Goal: Transaction & Acquisition: Download file/media

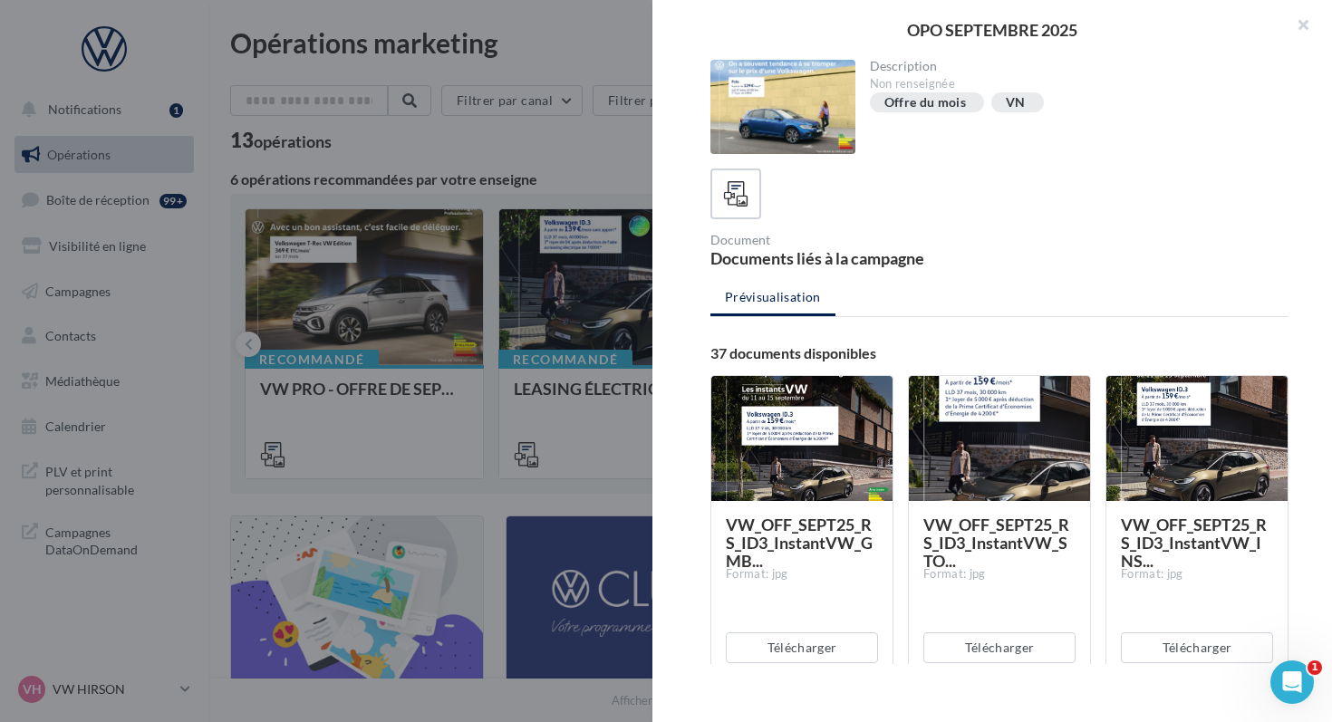
scroll to position [3809, 0]
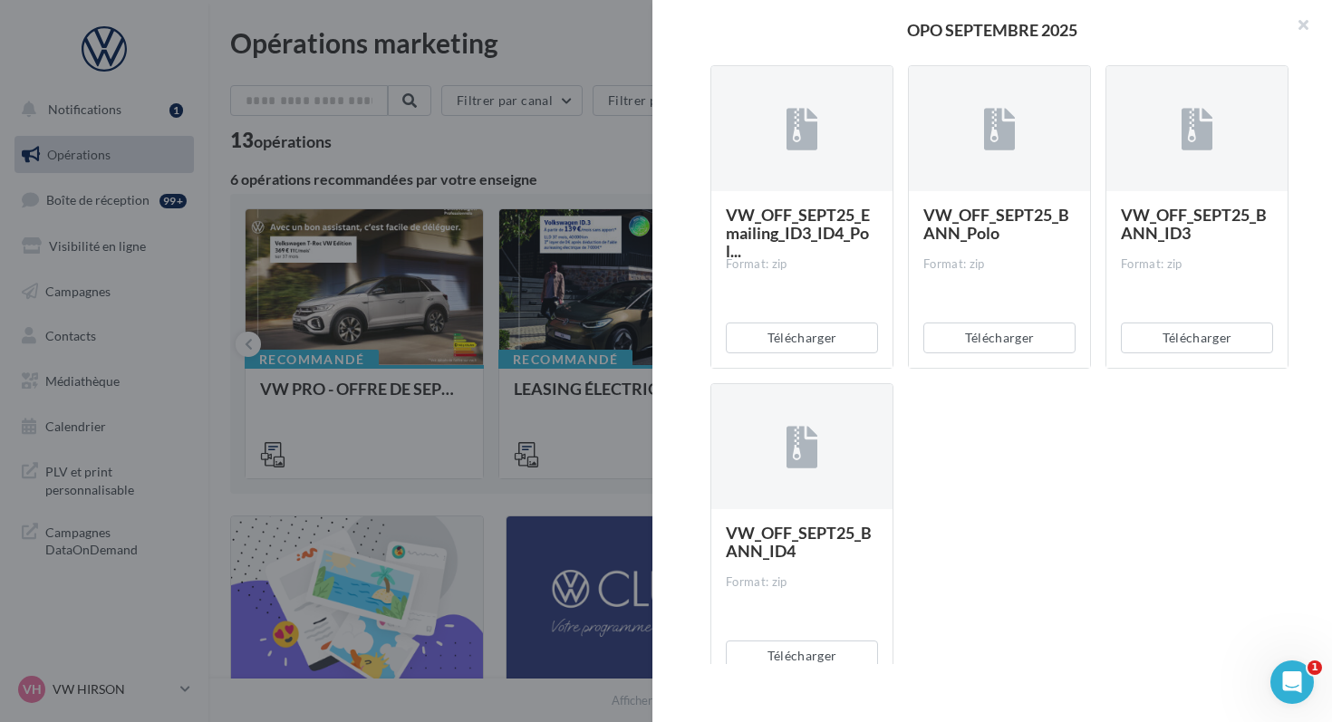
click at [213, 168] on div at bounding box center [666, 361] width 1332 height 722
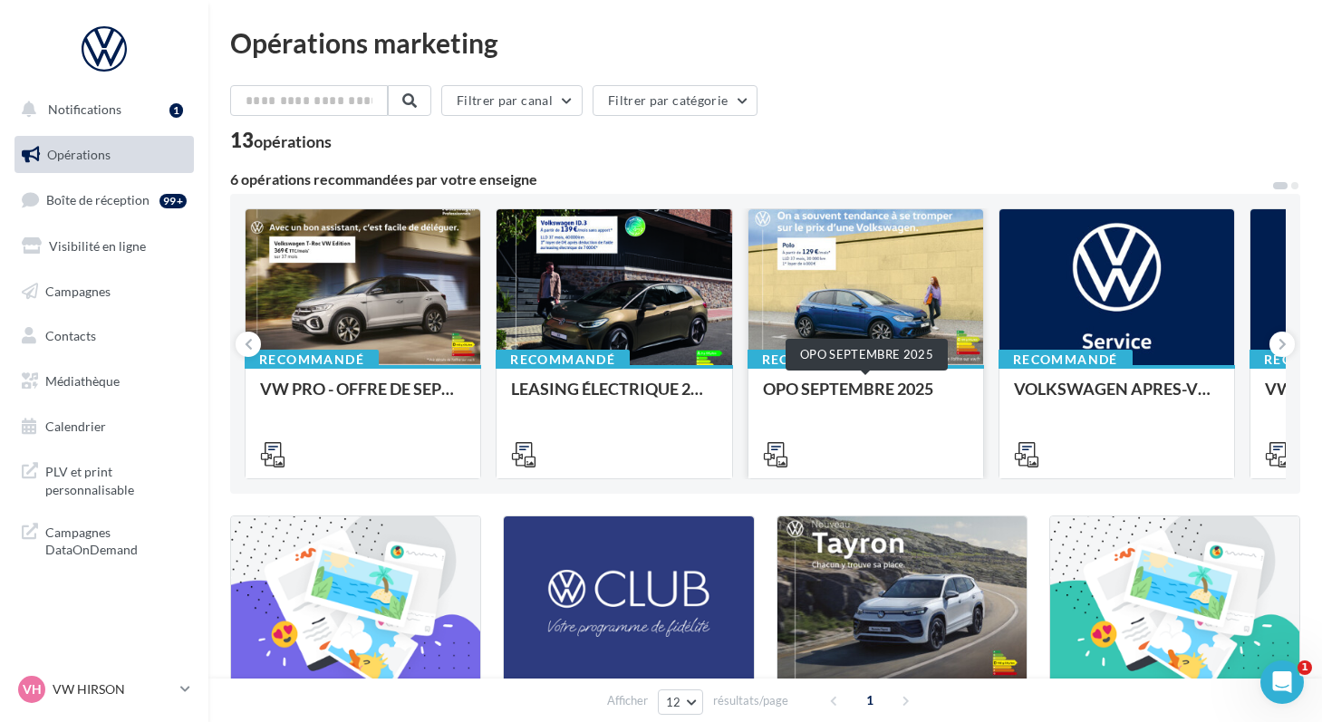
click at [779, 391] on div "OPO SEPTEMBRE 2025" at bounding box center [866, 398] width 206 height 36
click at [65, 383] on span "Médiathèque" at bounding box center [82, 380] width 74 height 15
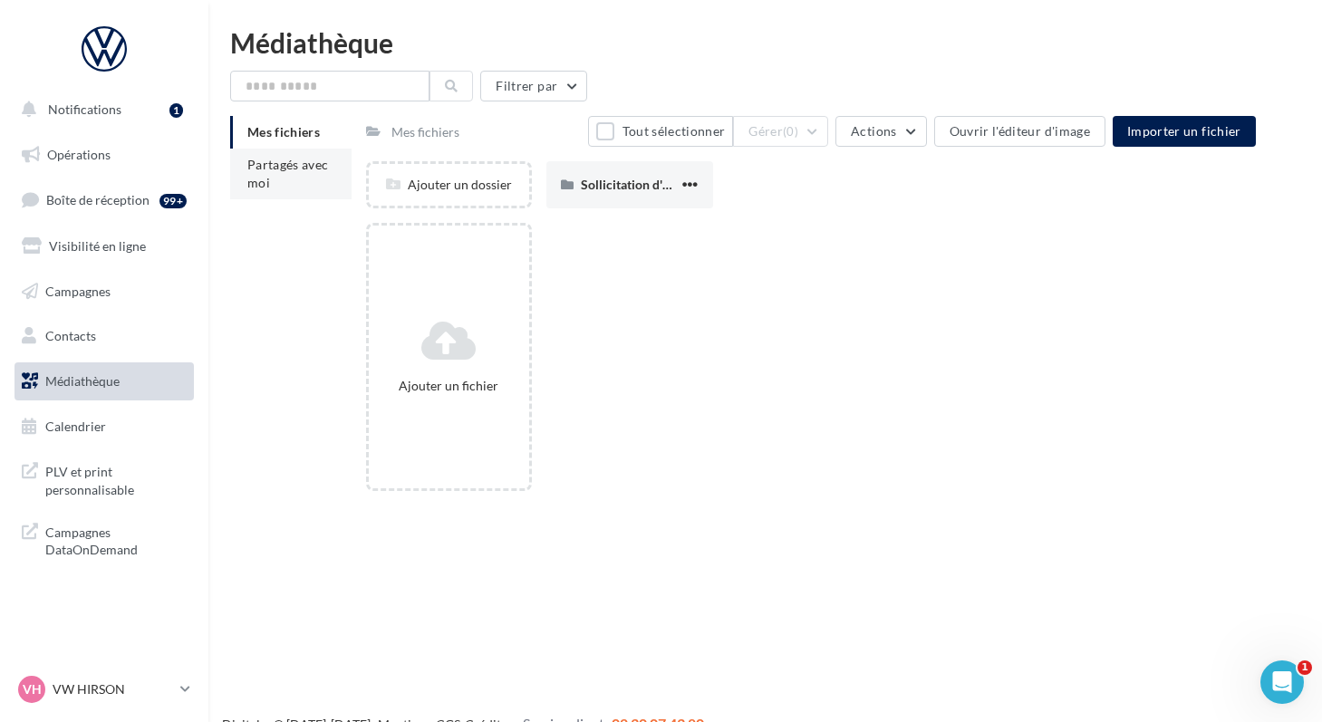
click at [265, 174] on li "Partagés avec moi" at bounding box center [290, 174] width 121 height 51
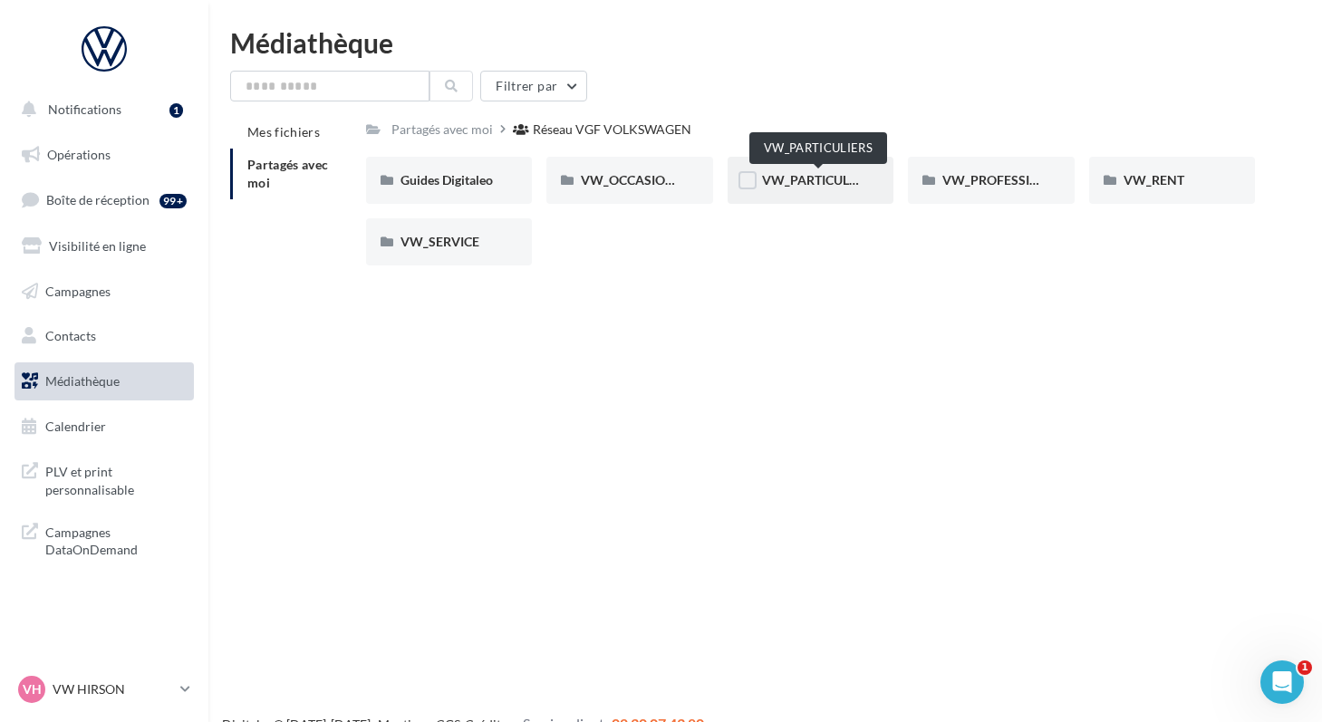
click at [770, 178] on span "VW_PARTICULIERS" at bounding box center [818, 179] width 113 height 15
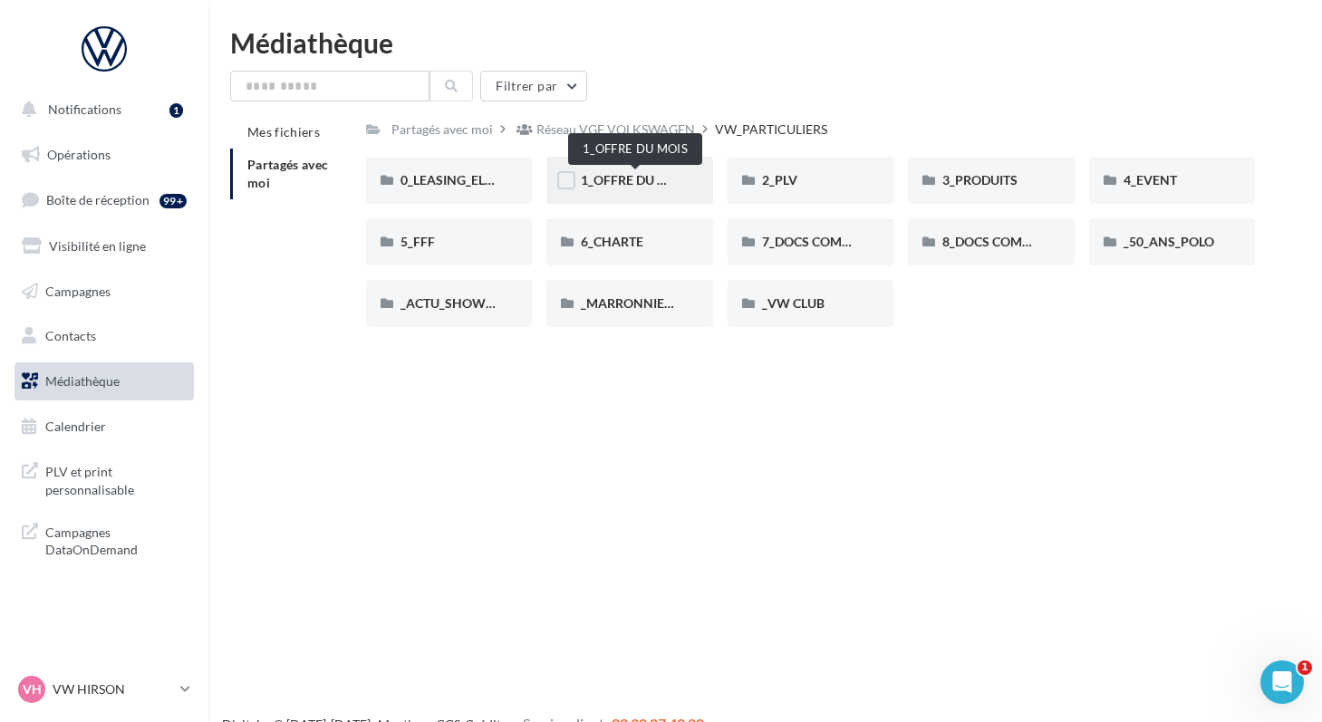
click at [626, 183] on span "1_OFFRE DU MOIS" at bounding box center [635, 179] width 109 height 15
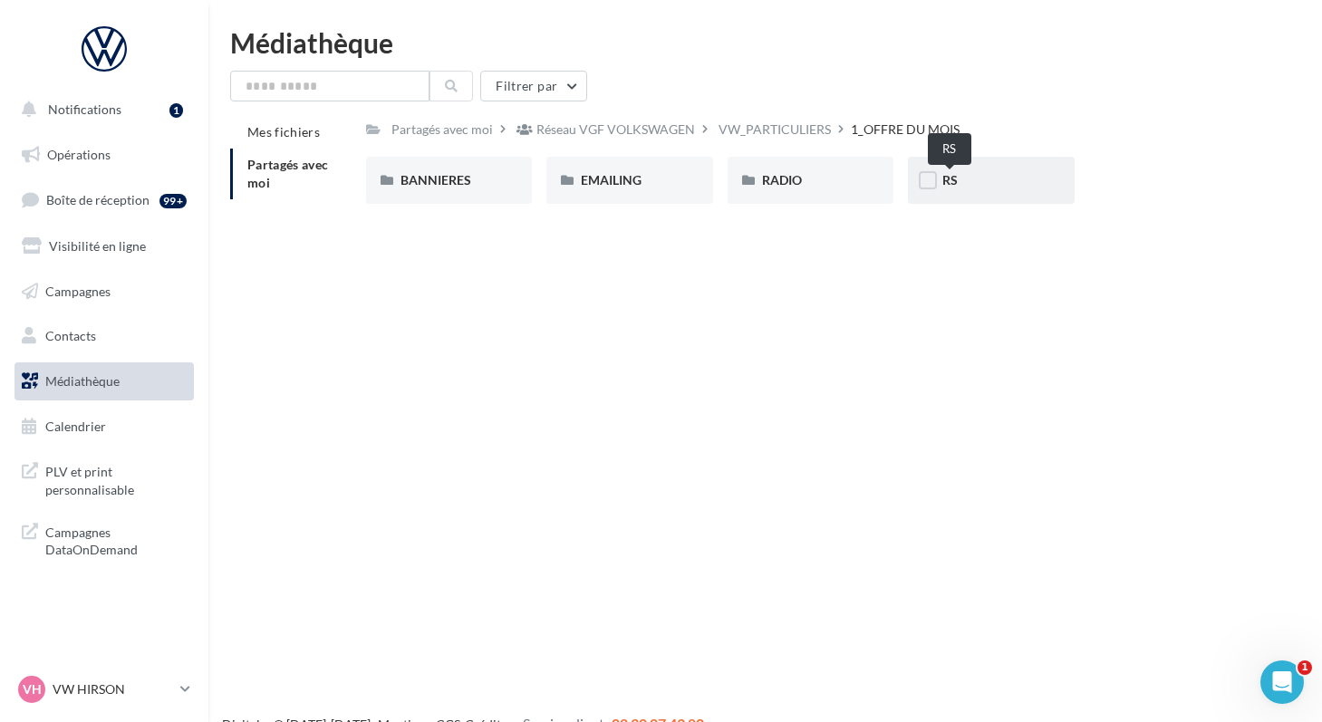
click at [949, 185] on span "RS" at bounding box center [949, 179] width 15 height 15
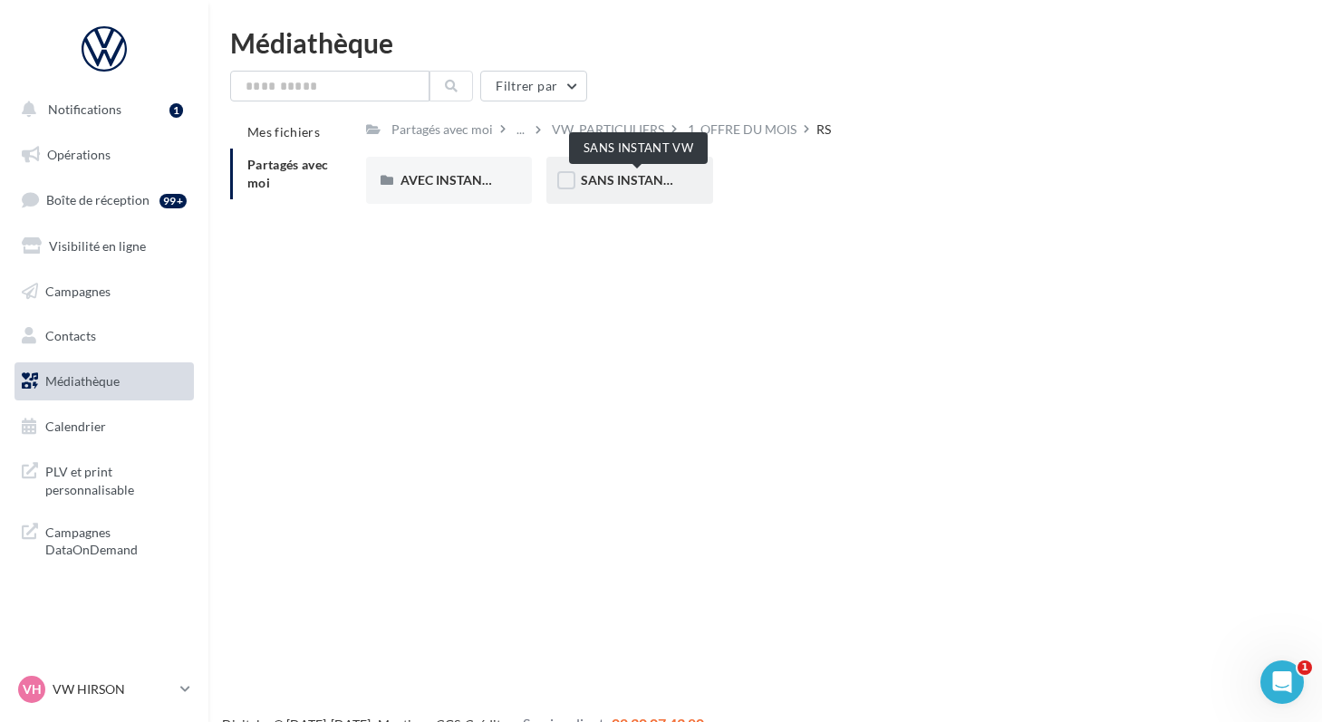
click at [621, 185] on span "SANS INSTANT VW" at bounding box center [638, 179] width 115 height 15
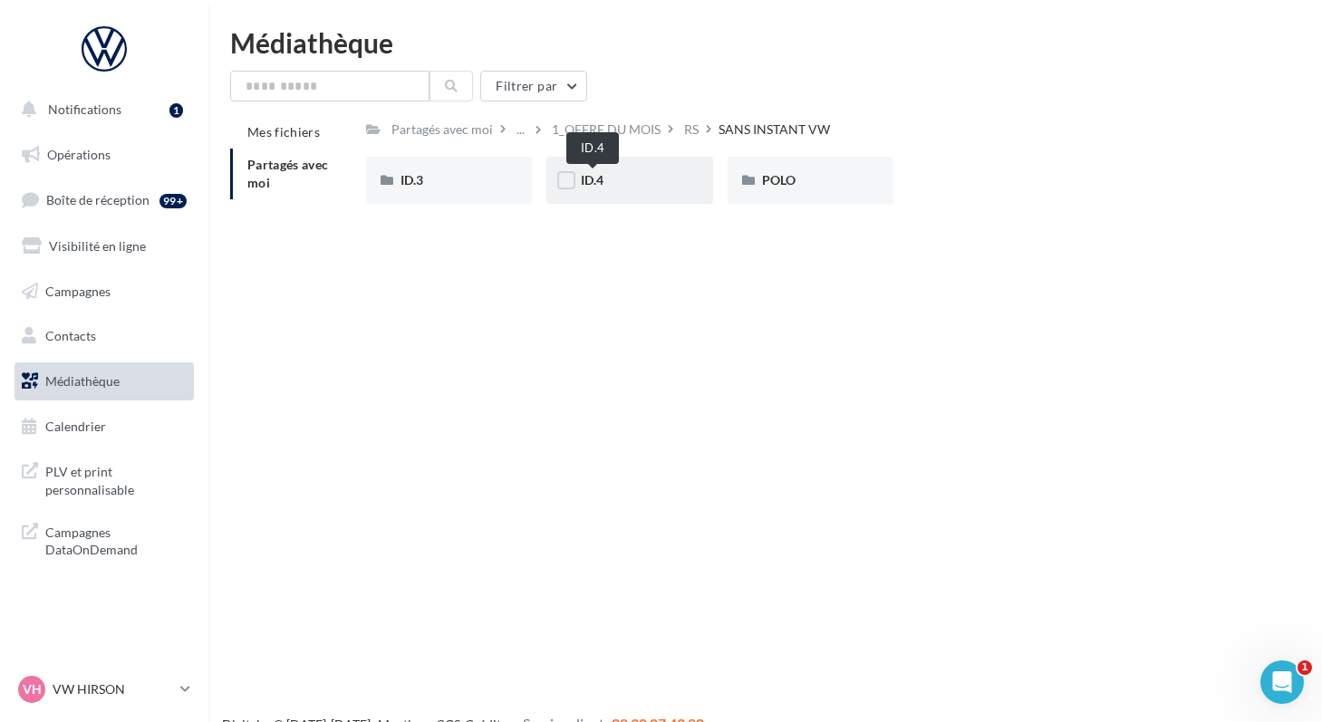
click at [594, 188] on span "ID.4" at bounding box center [592, 179] width 23 height 15
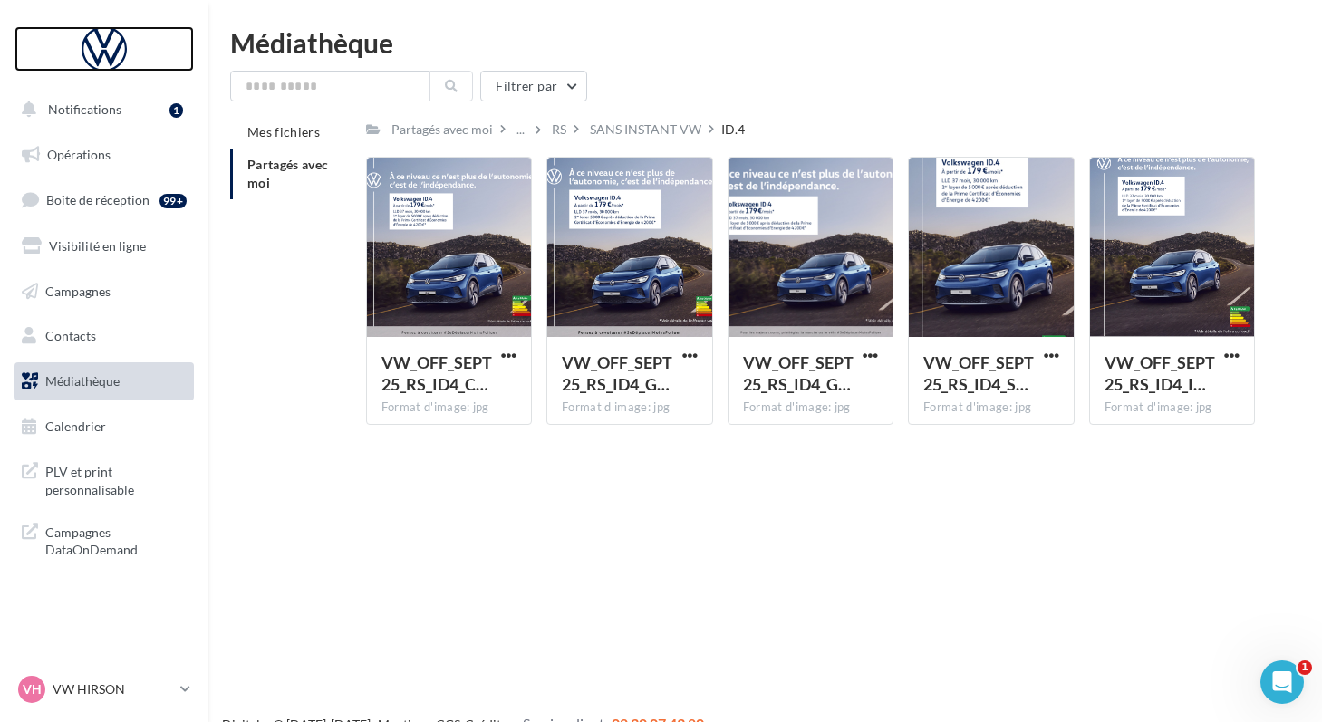
click at [82, 64] on div at bounding box center [104, 48] width 145 height 45
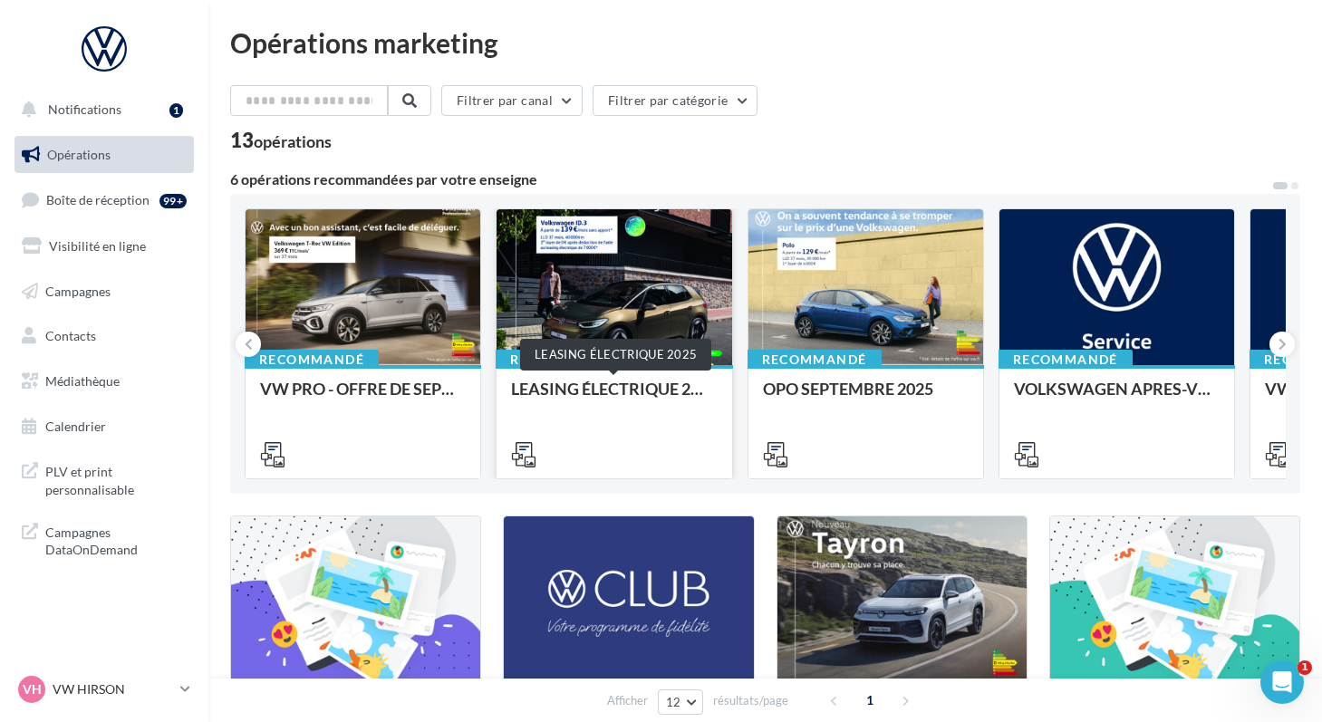
click at [532, 390] on div "LEASING ÉLECTRIQUE 2025" at bounding box center [614, 398] width 206 height 36
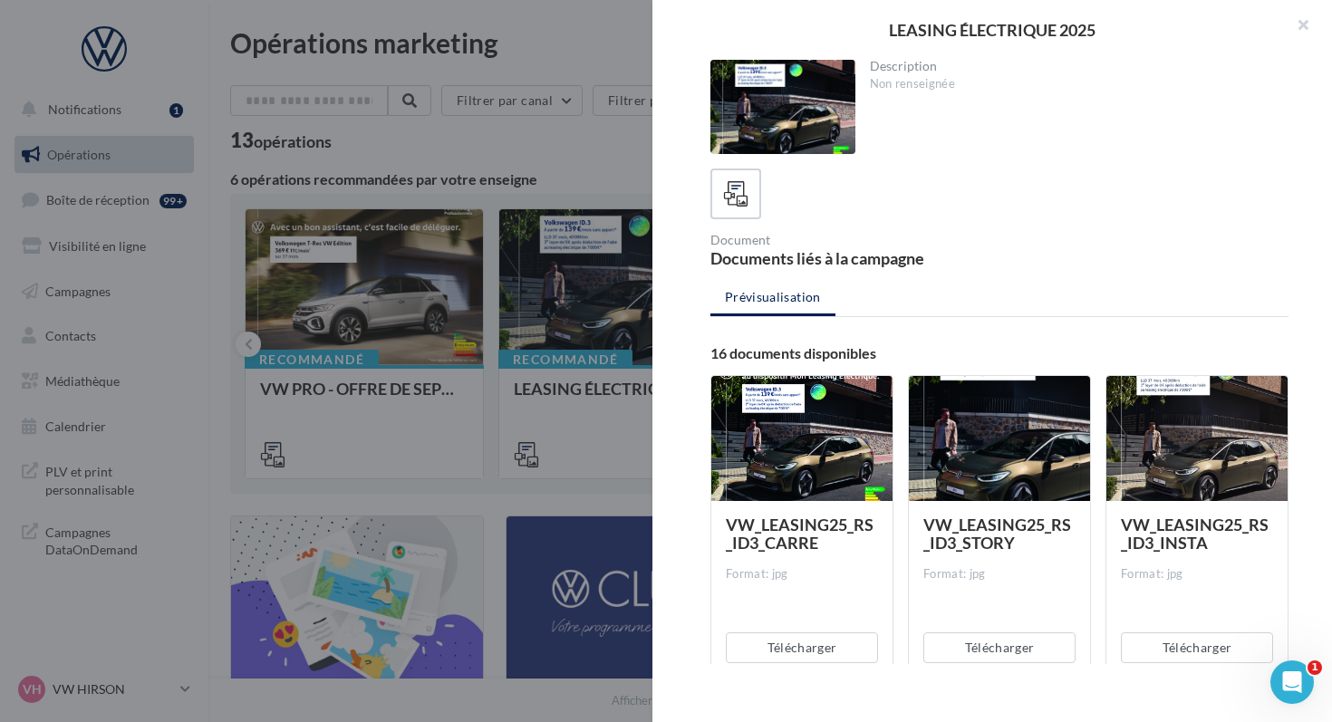
click at [759, 418] on div at bounding box center [801, 439] width 181 height 127
click at [757, 642] on button "Télécharger" at bounding box center [802, 648] width 152 height 31
